Goal: Transaction & Acquisition: Purchase product/service

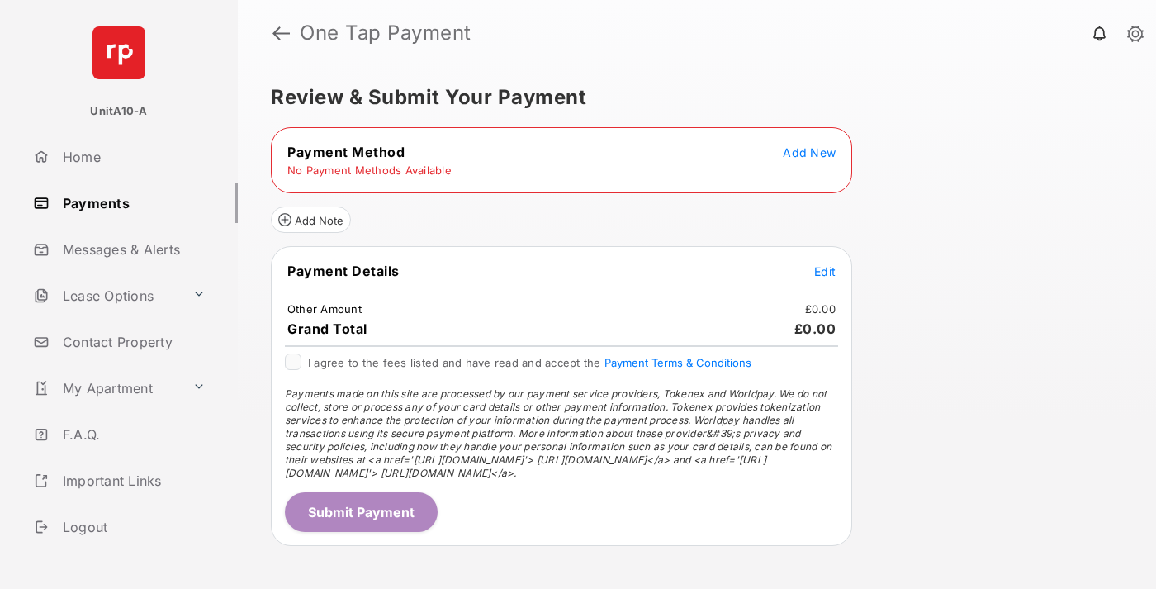
click at [809, 152] on span "Add New" at bounding box center [809, 152] width 53 height 14
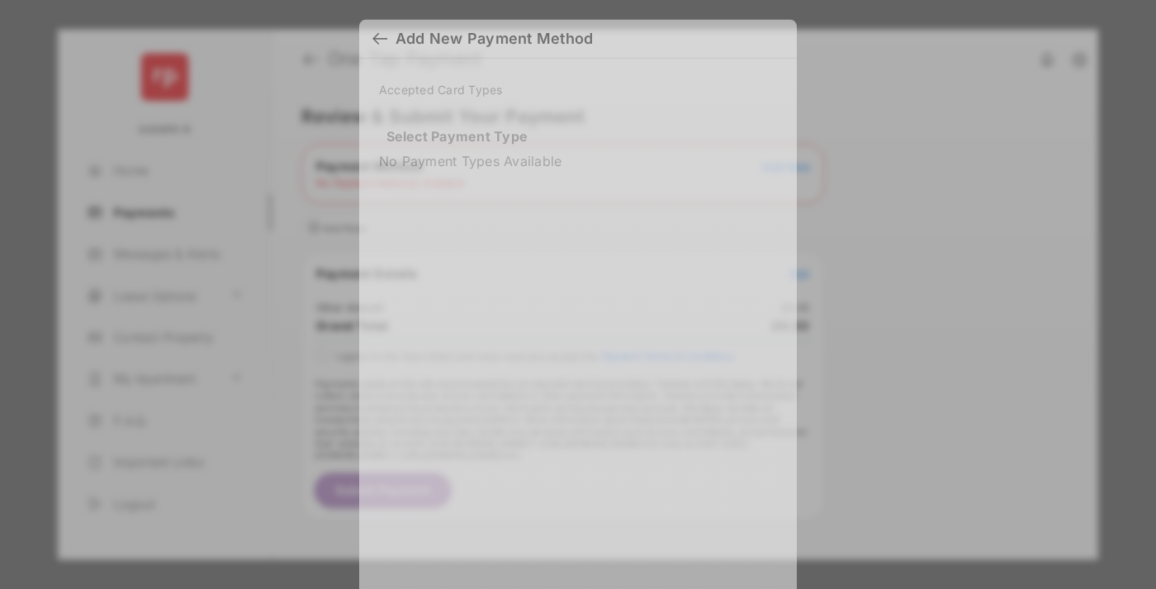
scroll to position [14, 0]
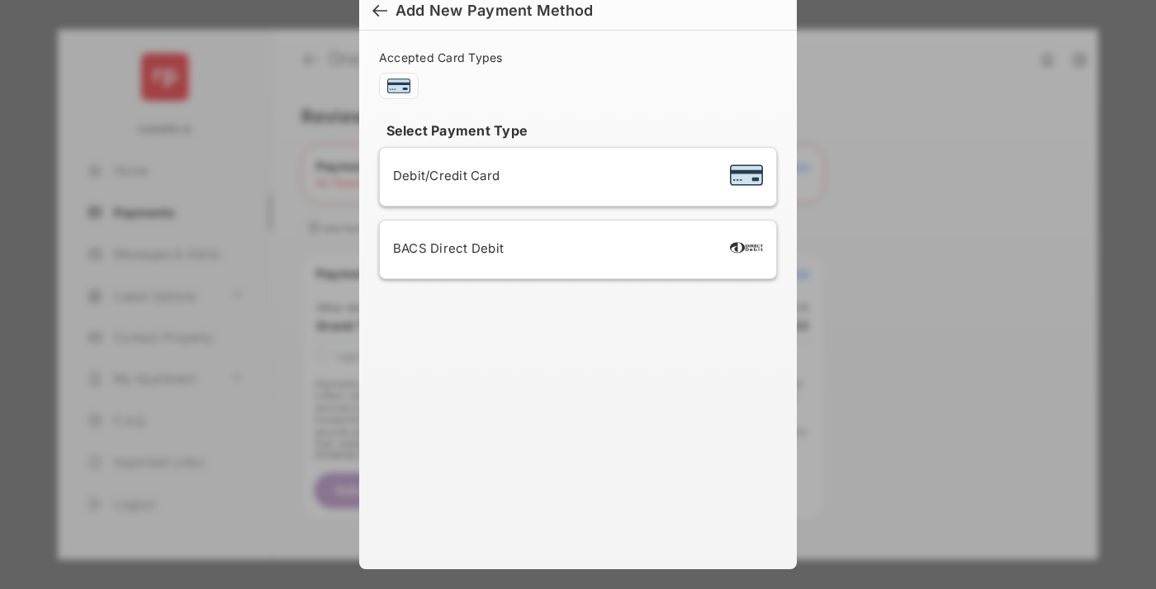
click at [442, 175] on span "Debit/Credit Card" at bounding box center [446, 176] width 107 height 16
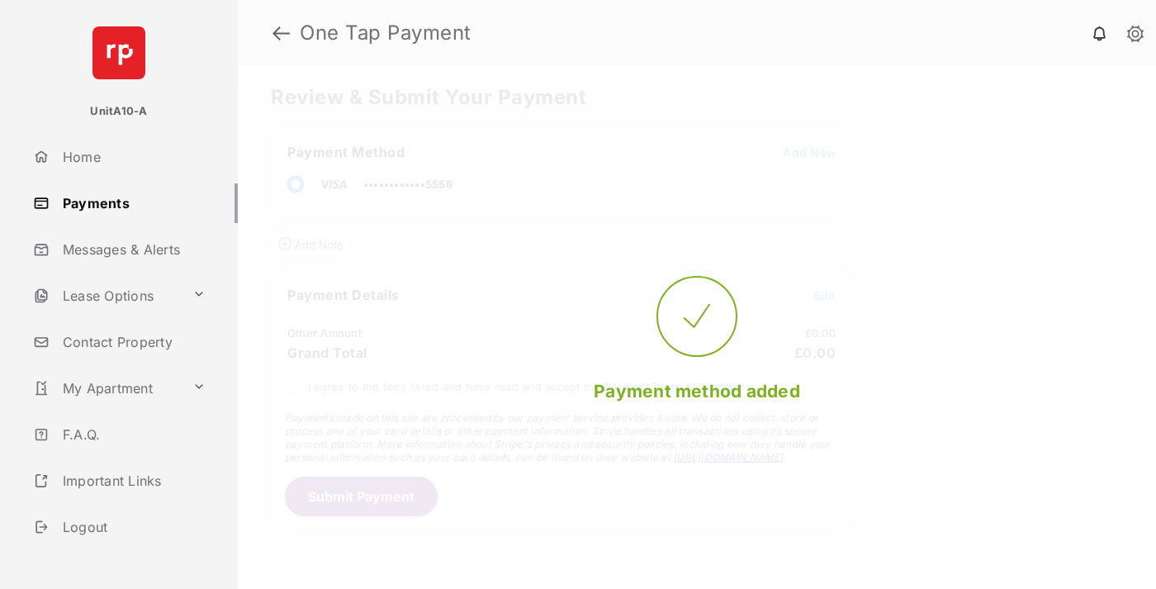
click at [825, 295] on span "Edit" at bounding box center [824, 295] width 21 height 14
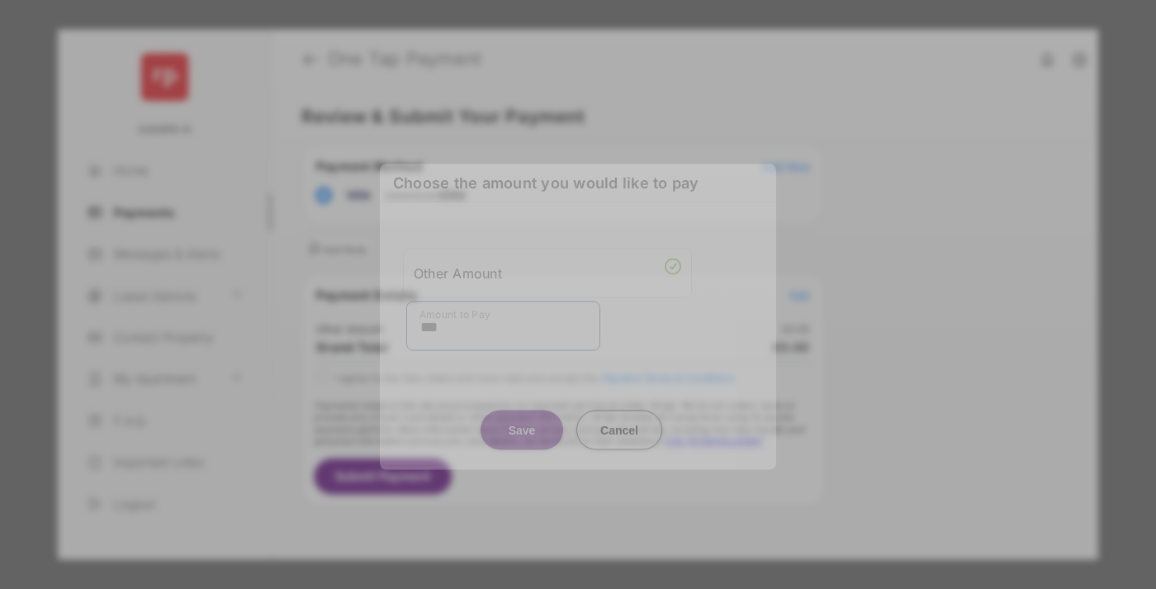
type input "***"
click at [522, 414] on button "Save" at bounding box center [522, 430] width 83 height 40
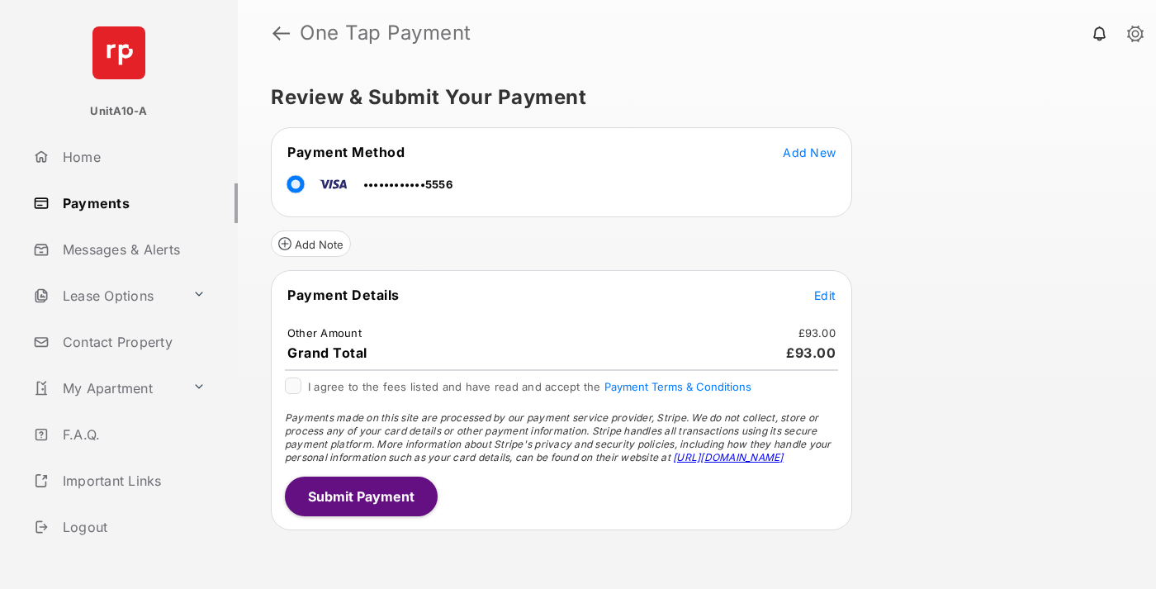
click at [360, 495] on button "Submit Payment" at bounding box center [361, 496] width 153 height 40
